Goal: Go to known website: Access a specific website the user already knows

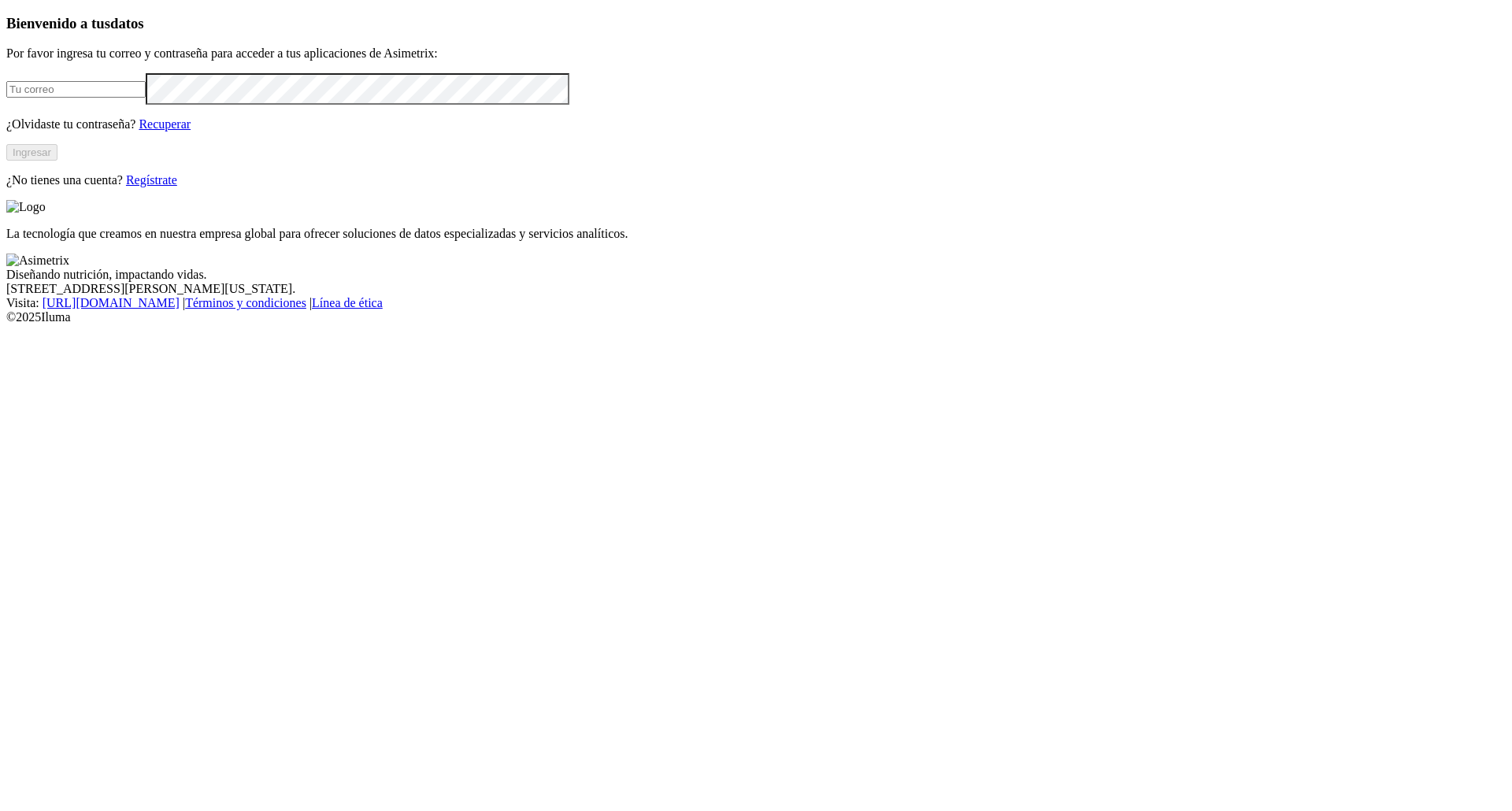
click at [145, 98] on input "email" at bounding box center [75, 89] width 139 height 17
type input "[EMAIL_ADDRESS][DOMAIN_NAME]"
click input "submit" at bounding box center [0, 0] width 0 height 0
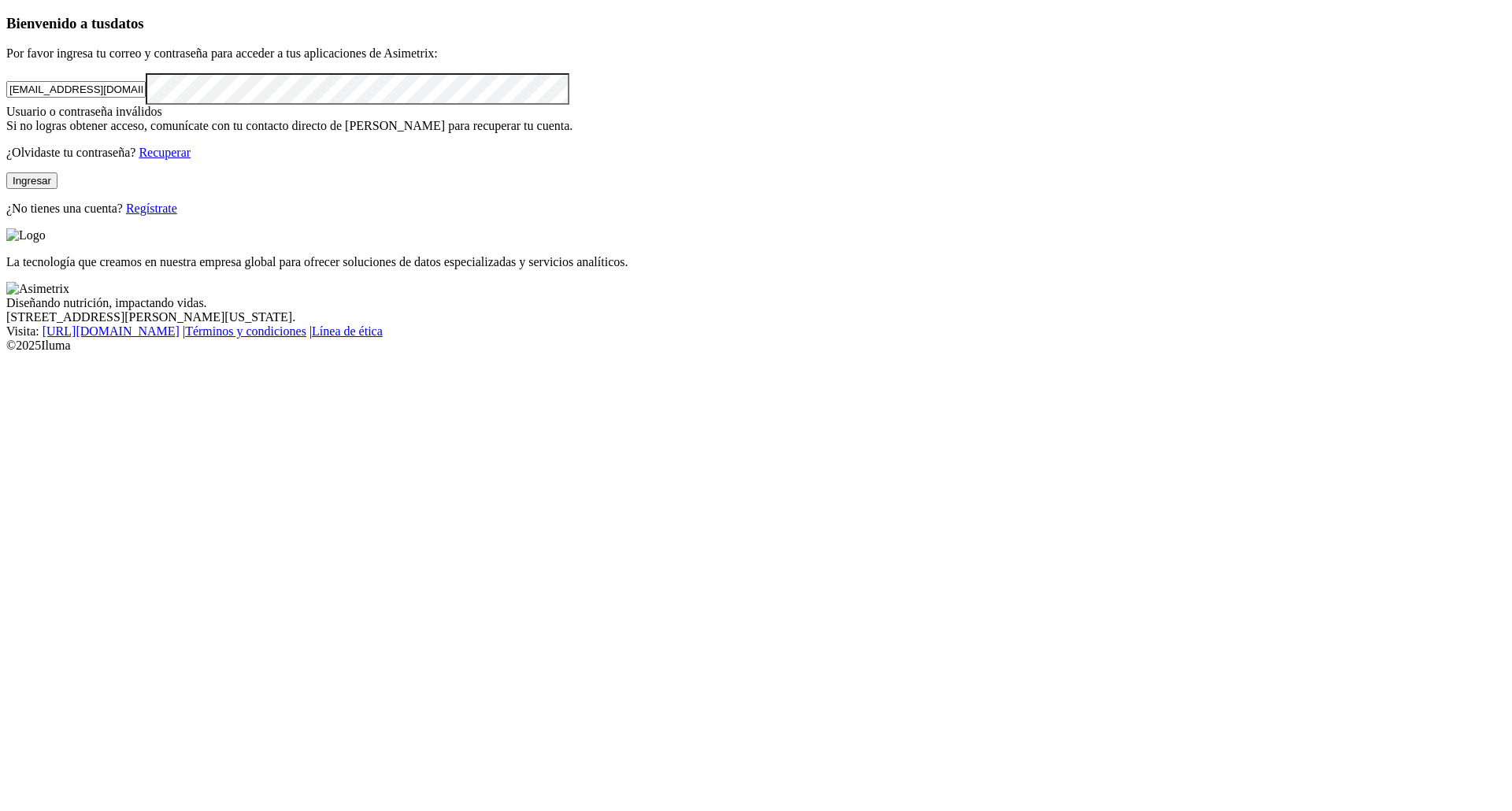
click input "submit" at bounding box center [0, 0] width 0 height 0
